Goal: Information Seeking & Learning: Learn about a topic

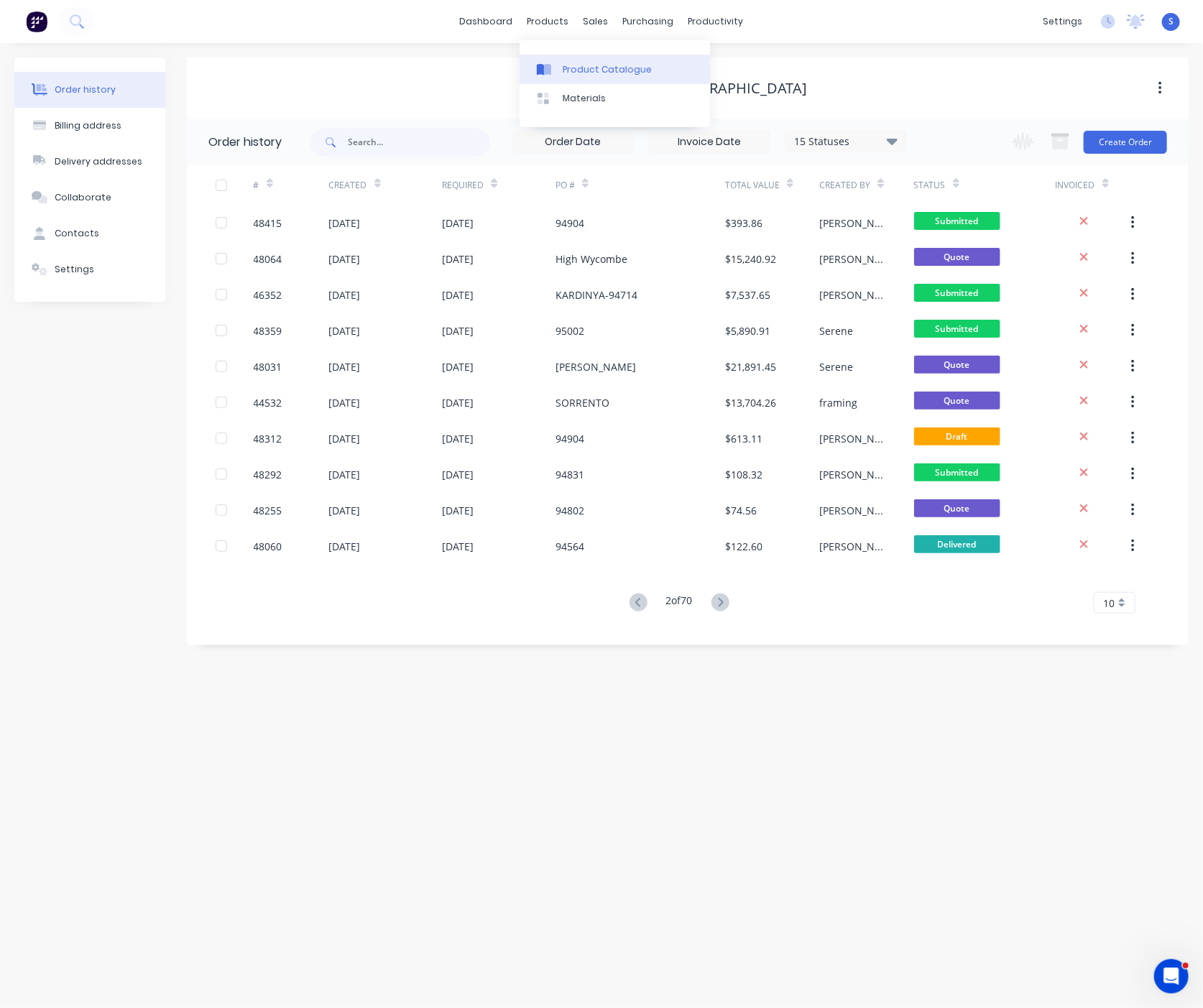
click at [568, 75] on div "Product Catalogue" at bounding box center [607, 69] width 89 height 13
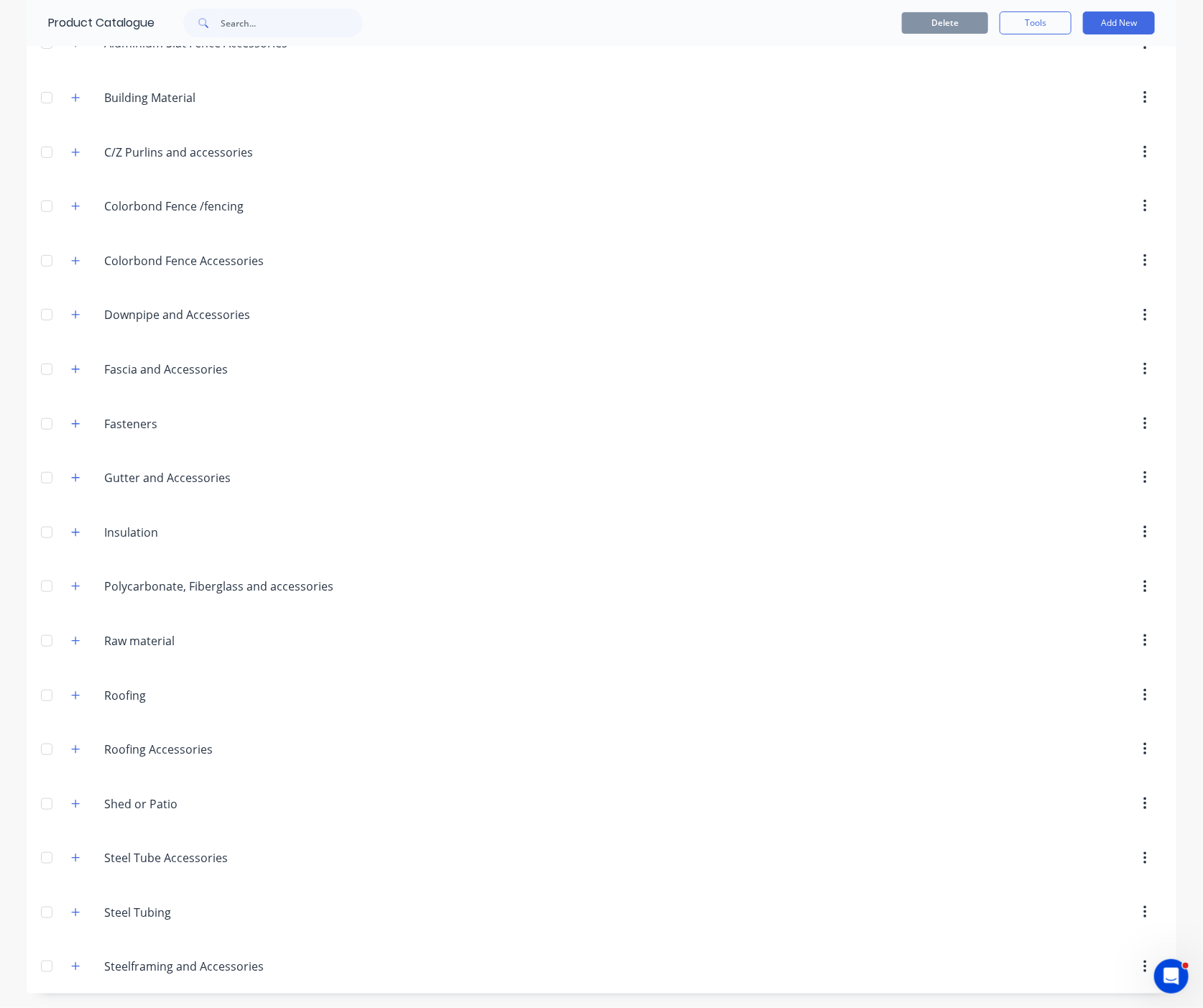
scroll to position [298, 0]
click at [71, 907] on icon "button" at bounding box center [75, 912] width 9 height 10
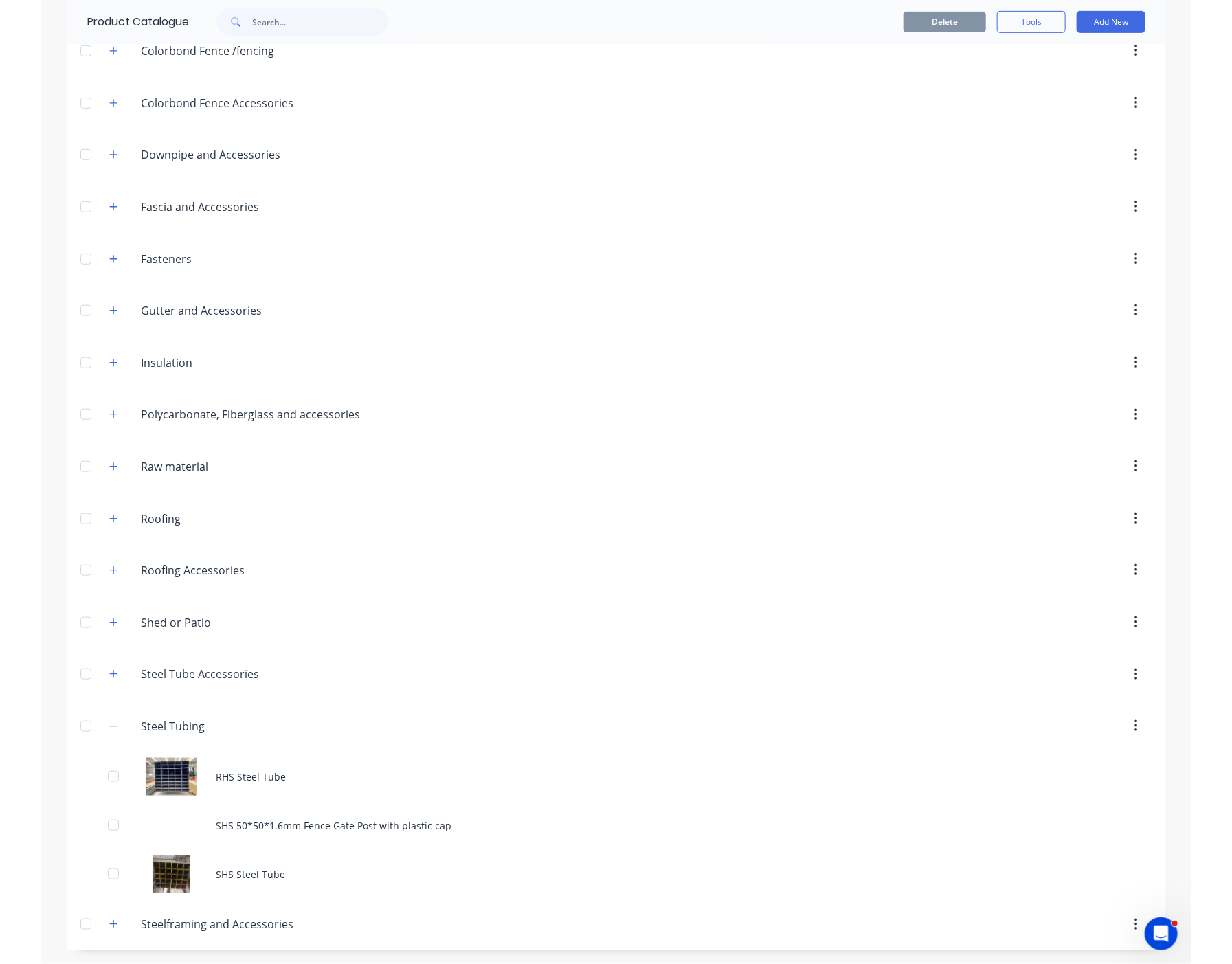
scroll to position [434, 0]
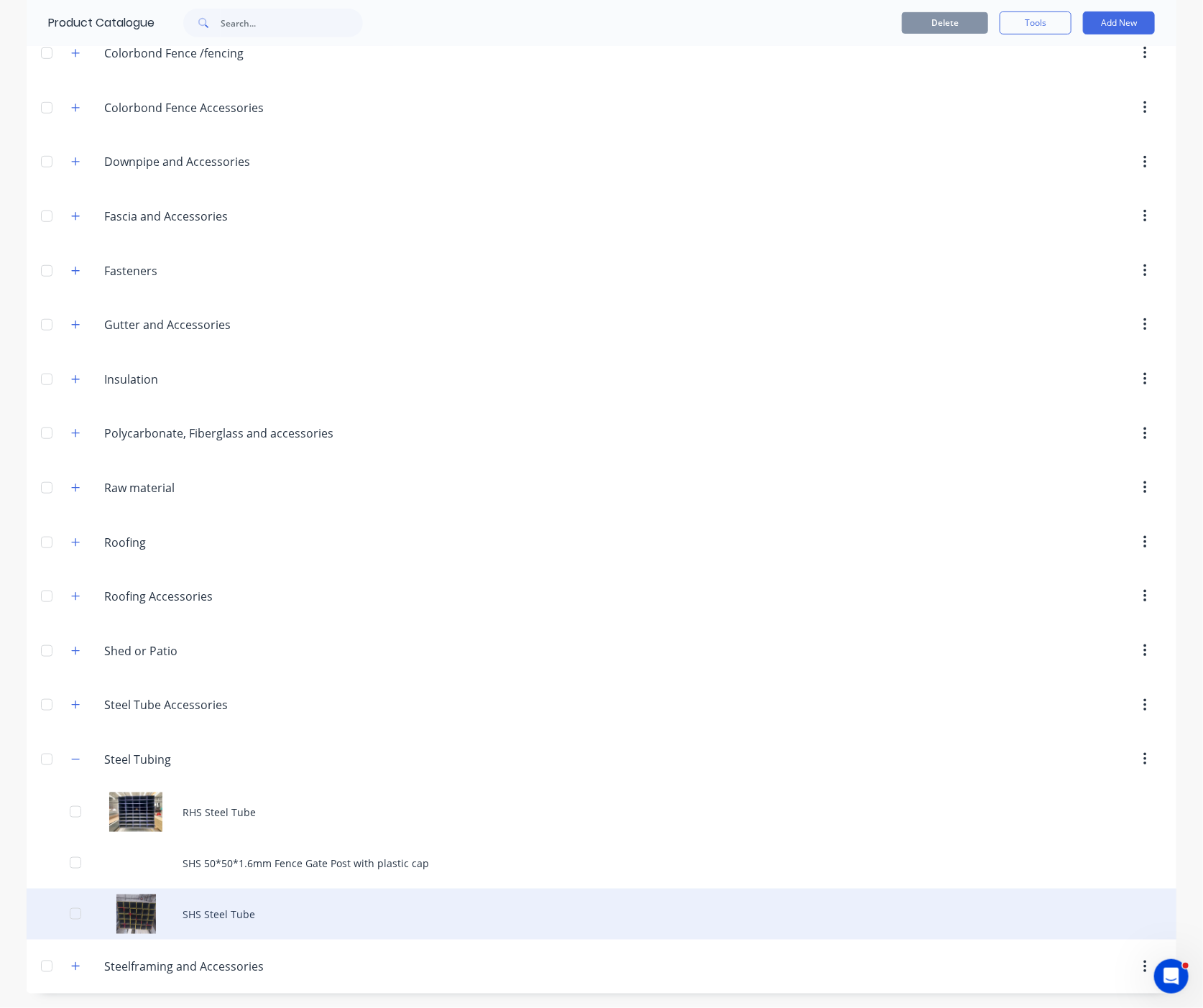
click at [274, 894] on div "SHS Steel Tube" at bounding box center [601, 915] width 1150 height 51
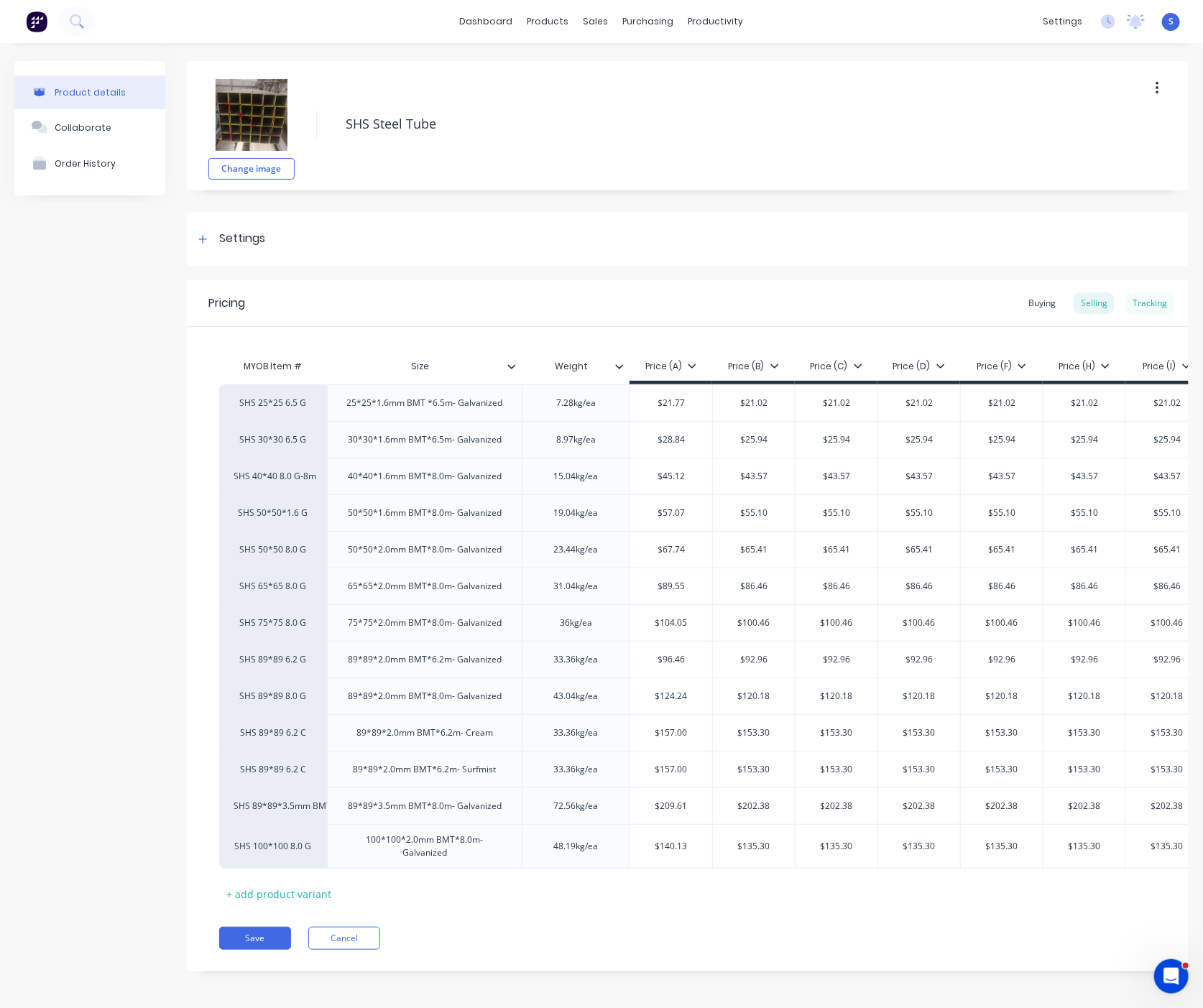
click at [1138, 304] on div "Tracking" at bounding box center [1150, 302] width 49 height 22
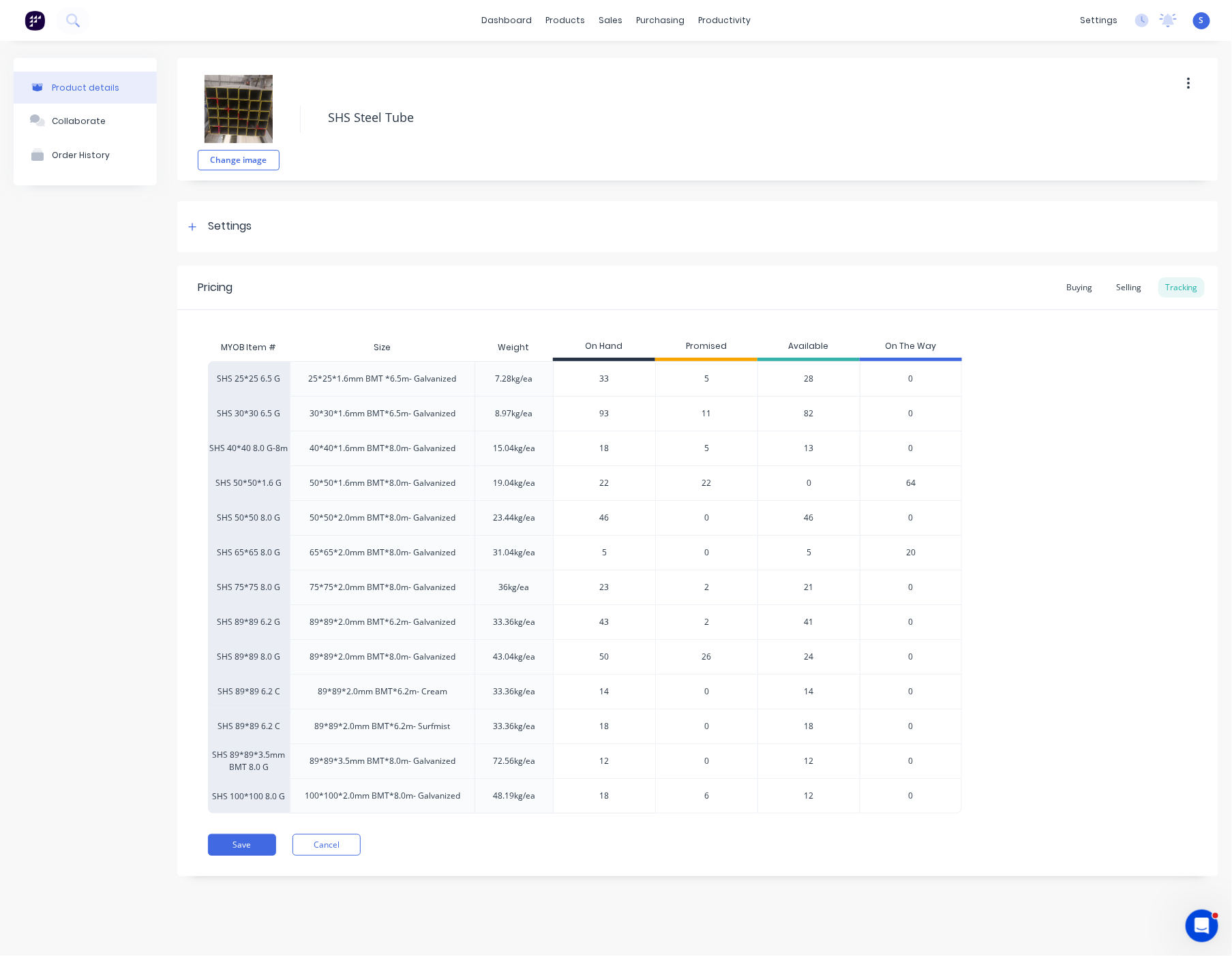
click at [1074, 487] on div "SHS 25*25 6.5 G 25*25*1.6mm BMT *6.5m- Galvanized 7.28kg/ea 33 5 28 0 SHS 30*30…" at bounding box center [698, 587] width 980 height 453
click at [1072, 429] on div "SHS 25*25 6.5 G 25*25*1.6mm BMT *6.5m- Galvanized 7.28kg/ea 33 5 28 0 SHS 30*30…" at bounding box center [698, 587] width 980 height 453
click at [1128, 287] on div "Selling" at bounding box center [1128, 287] width 39 height 20
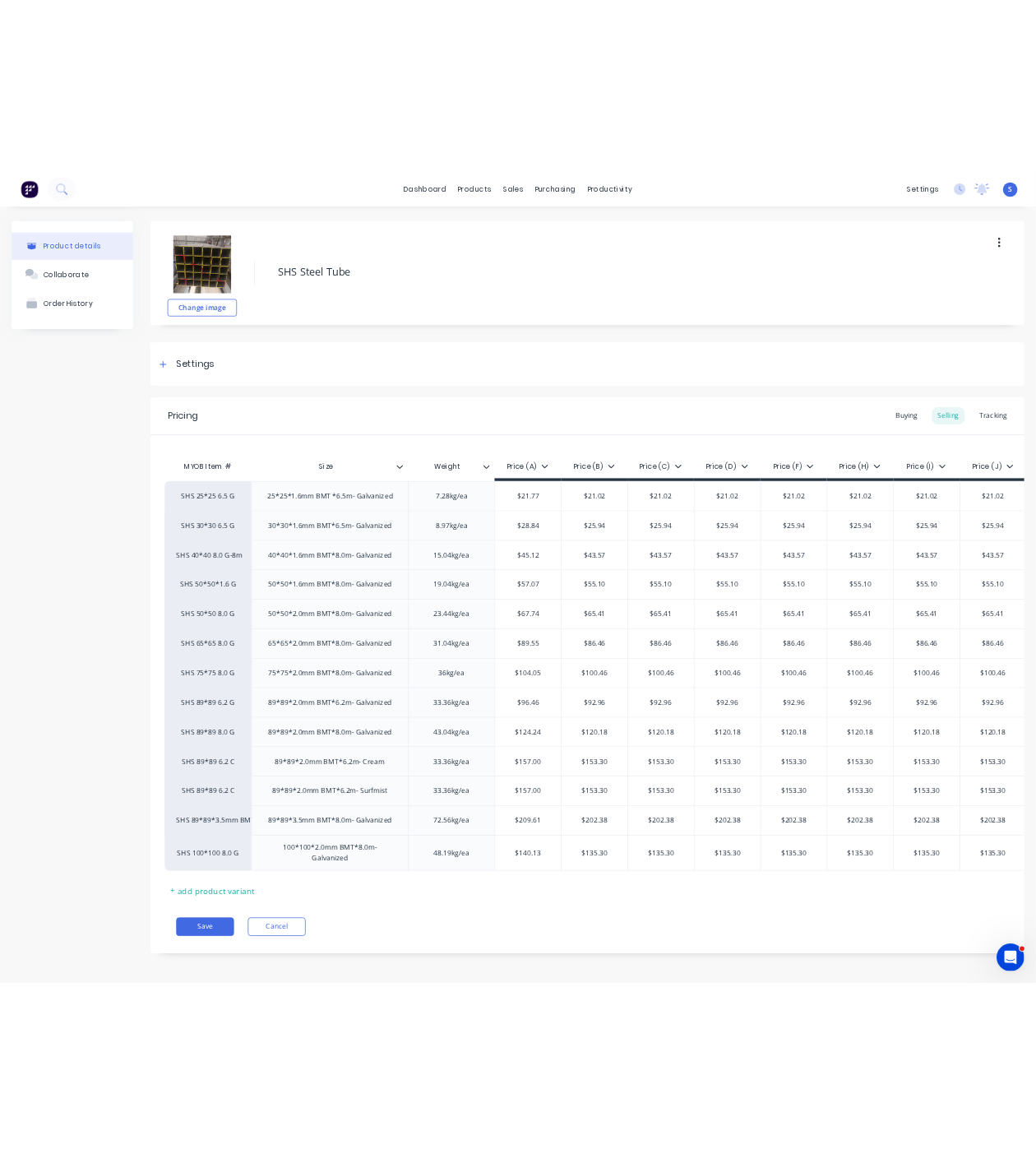
scroll to position [0, 37]
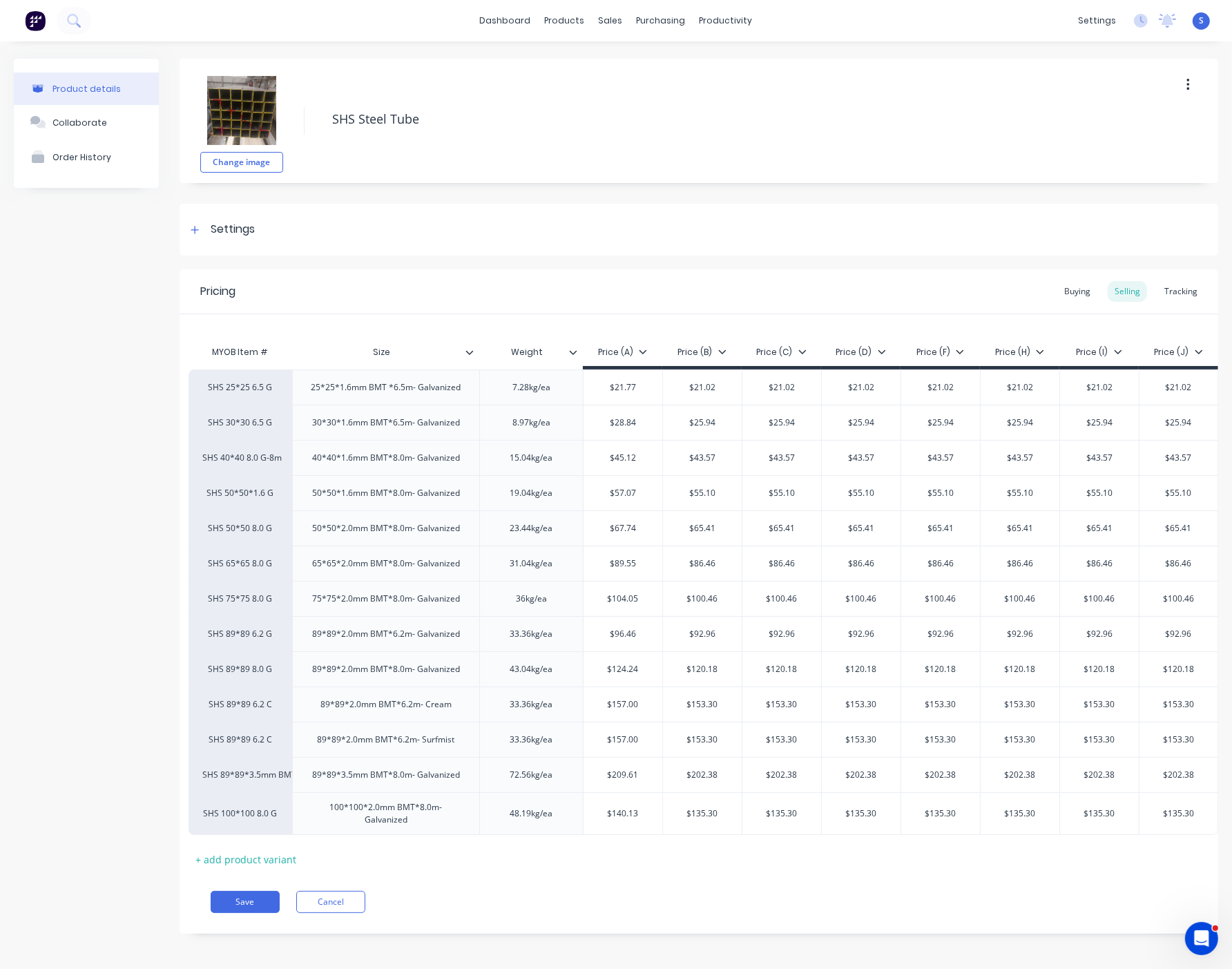
drag, startPoint x: 104, startPoint y: 222, endPoint x: 140, endPoint y: 216, distance: 36.5
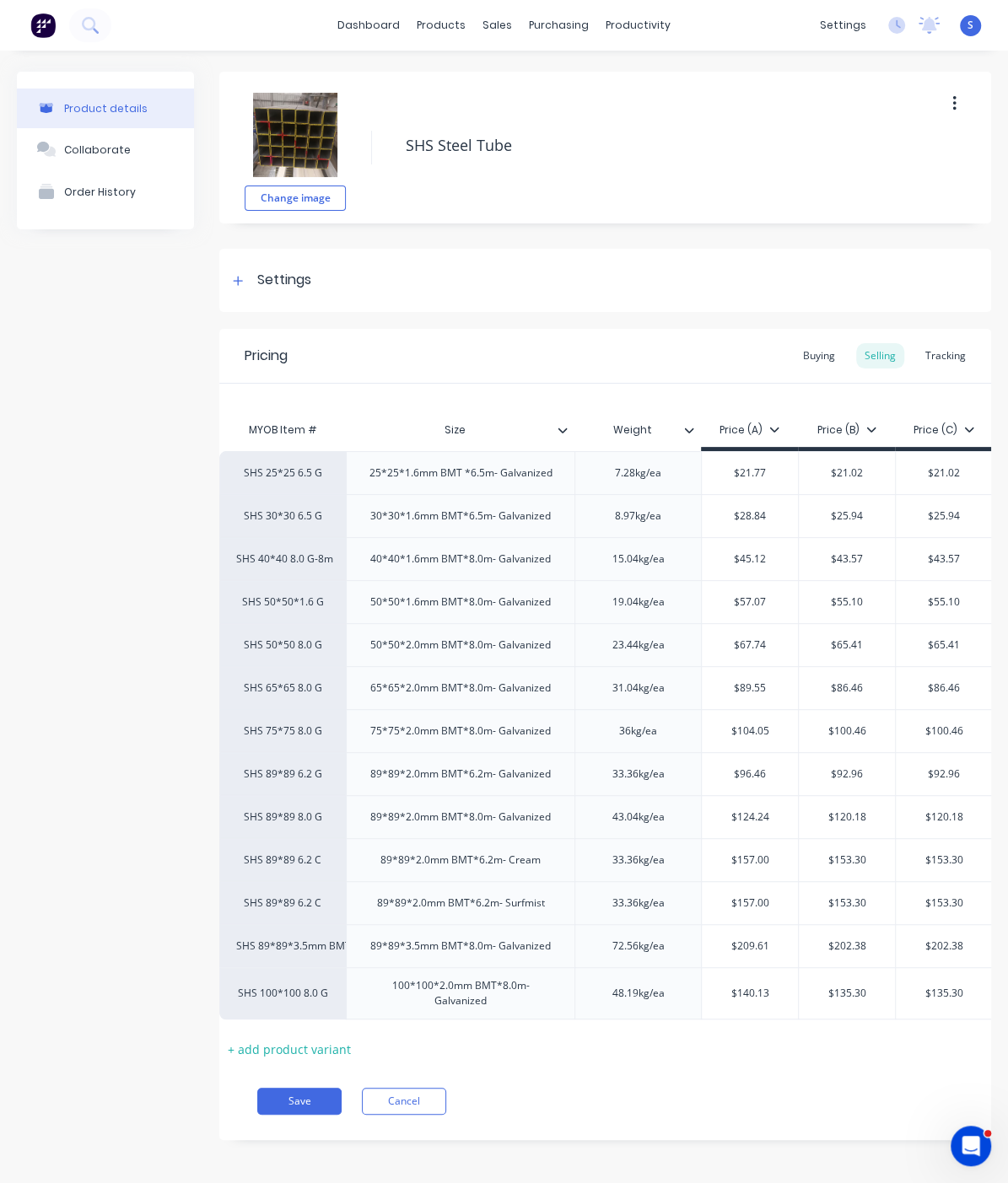
click at [190, 280] on div "Product details Collaborate Order History" at bounding box center [105, 619] width 177 height 1094
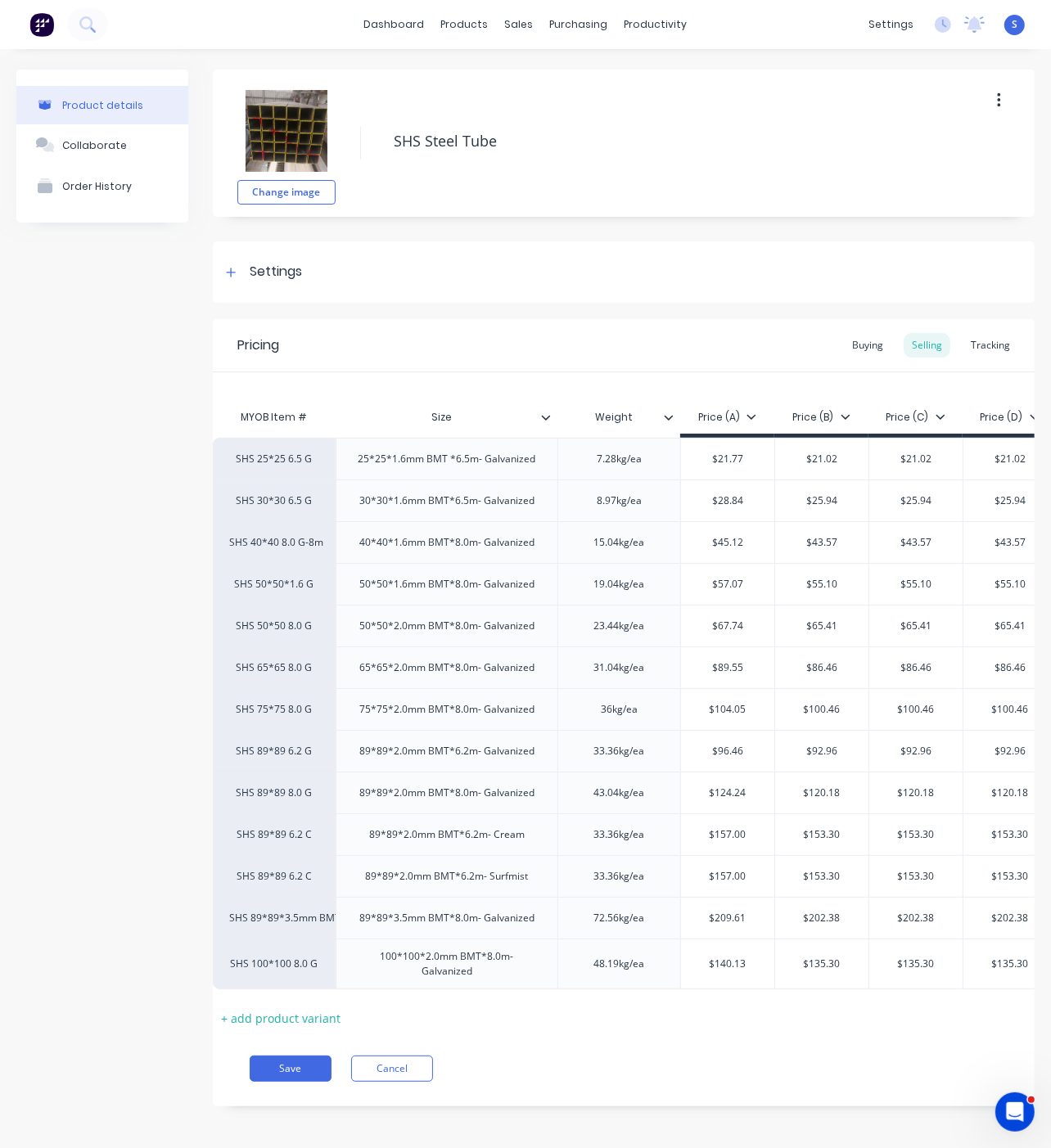
type textarea "x"
